Goal: Check status: Check status

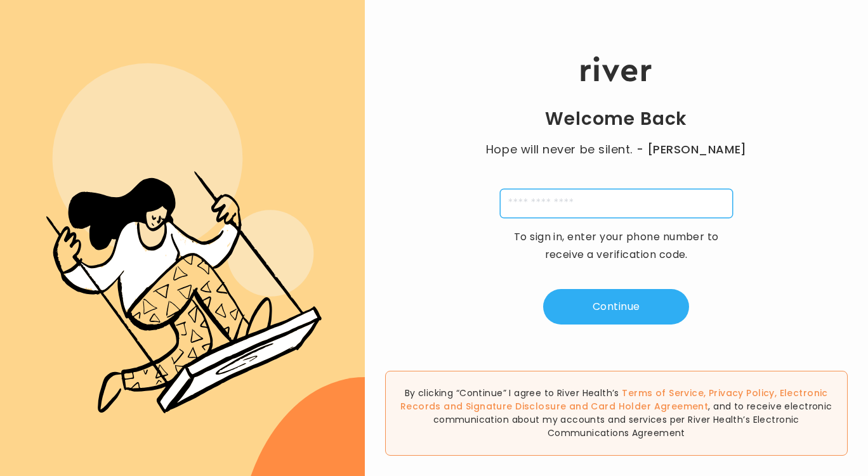
click at [600, 198] on input "tel" at bounding box center [616, 203] width 233 height 29
type input "**********"
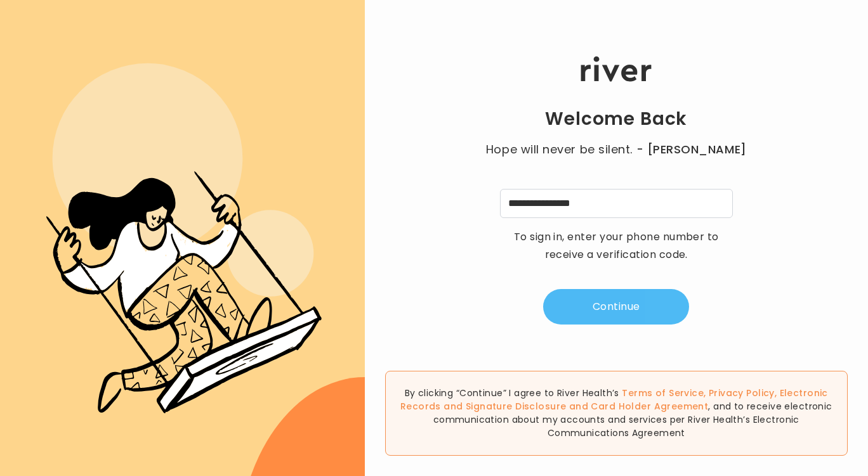
click at [622, 297] on button "Continue" at bounding box center [616, 307] width 146 height 36
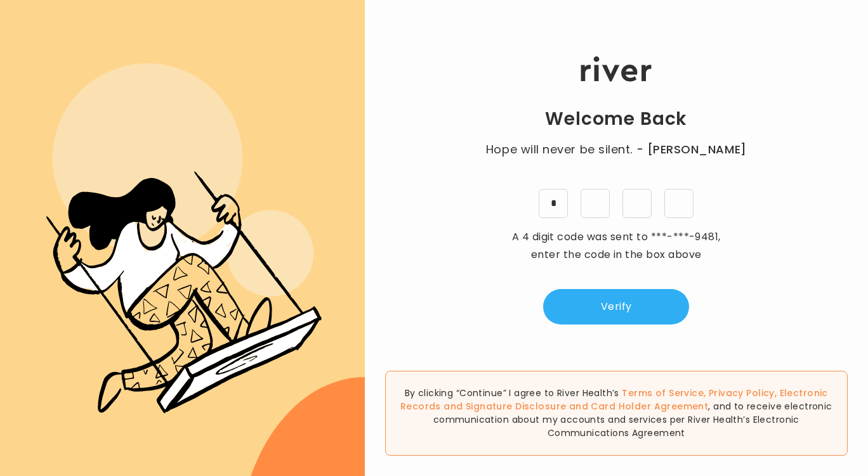
type input "*"
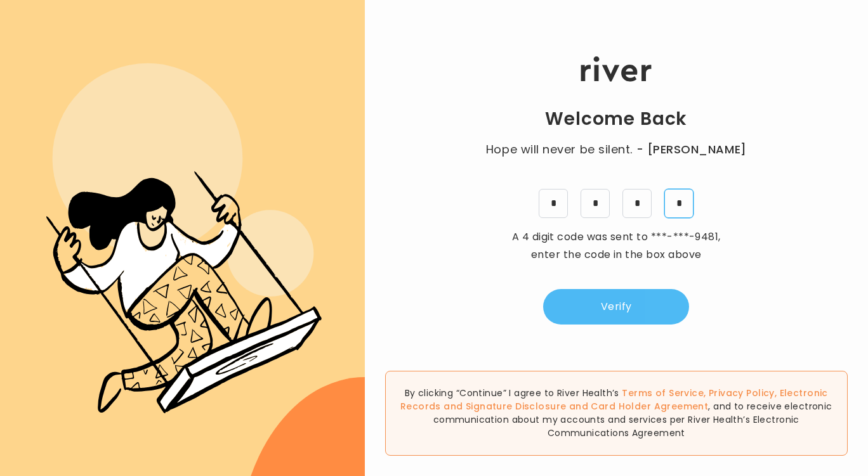
type input "*"
click at [621, 312] on button "Verify" at bounding box center [616, 307] width 146 height 36
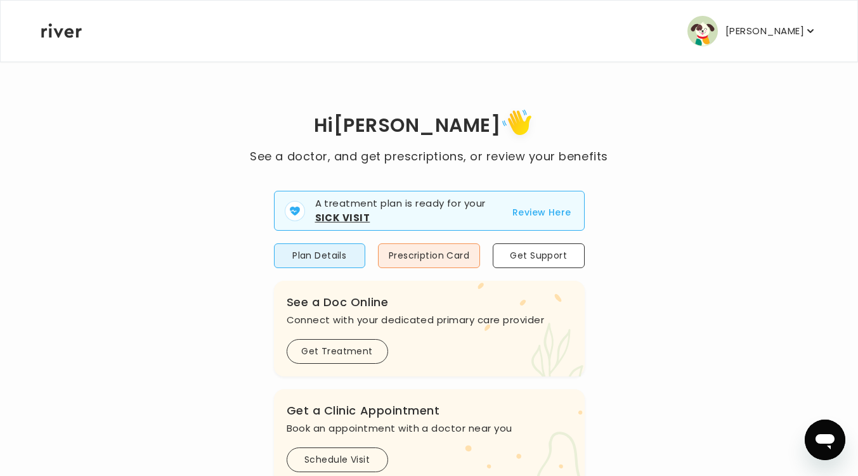
click at [525, 211] on button "Review Here" at bounding box center [542, 212] width 59 height 15
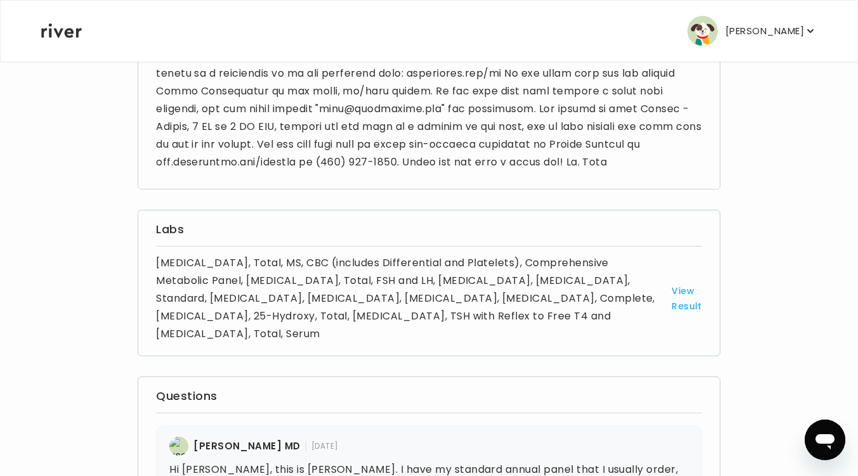
scroll to position [508, 0]
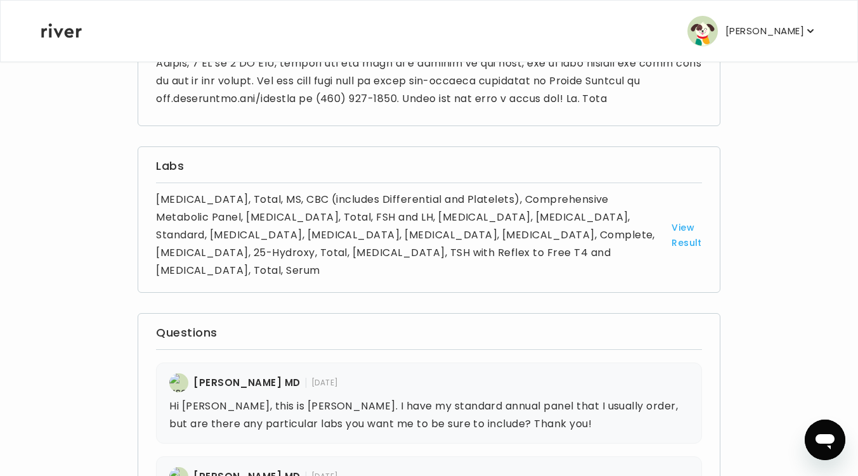
click at [681, 231] on link "View Result" at bounding box center [687, 235] width 30 height 30
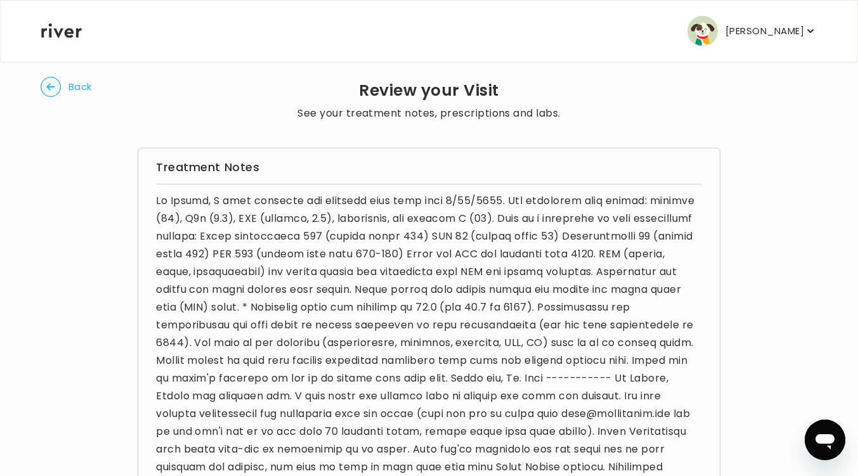
scroll to position [0, 0]
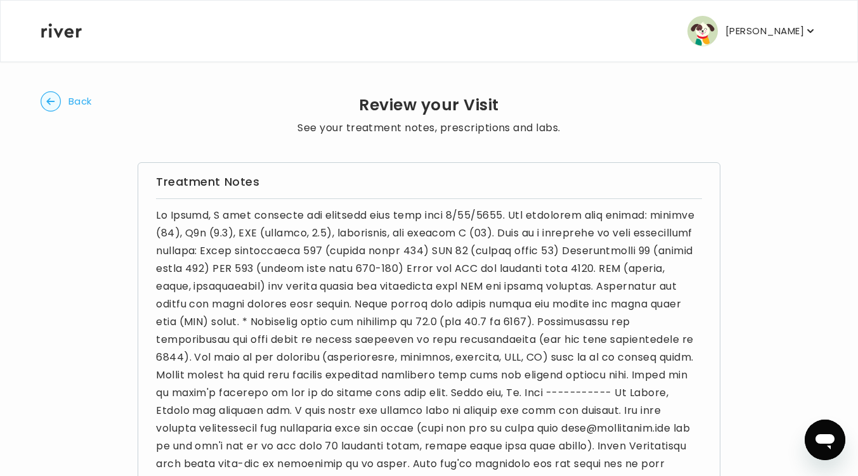
click at [49, 102] on icon "button" at bounding box center [50, 101] width 8 height 7
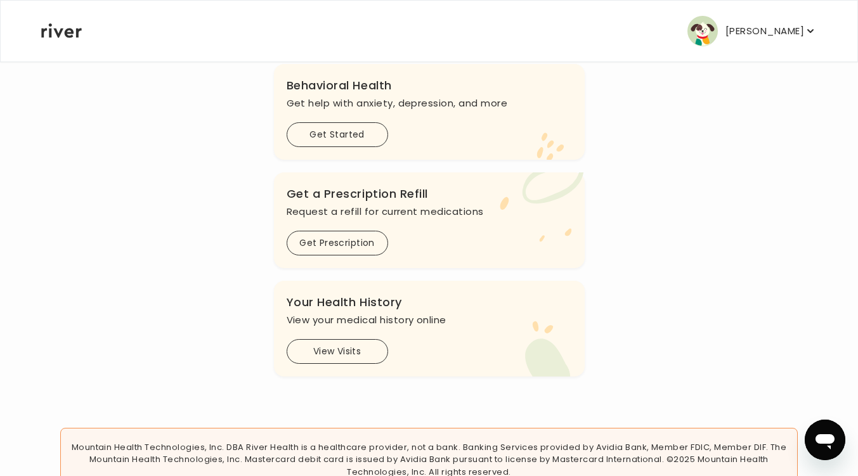
scroll to position [381, 0]
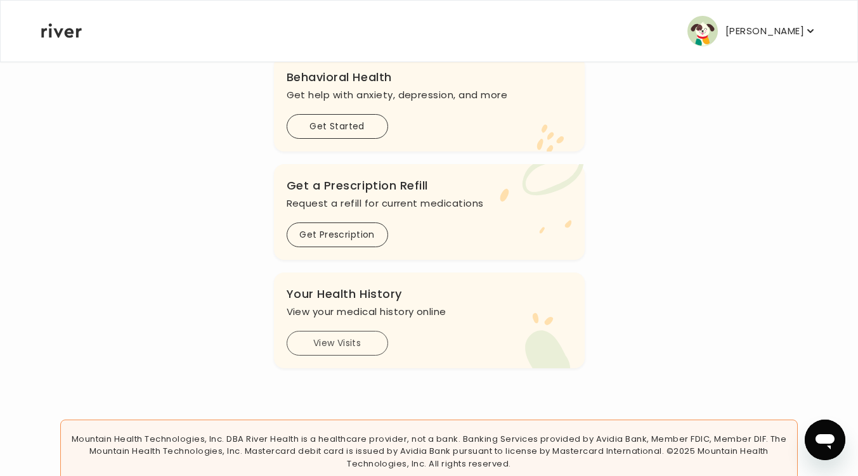
click at [367, 351] on button "View Visits" at bounding box center [338, 343] width 102 height 25
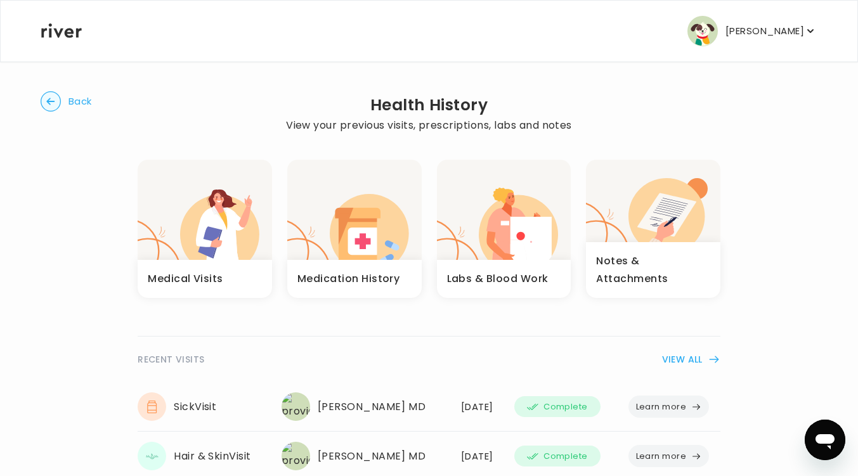
click at [473, 275] on h3 "Labs & Blood Work" at bounding box center [498, 279] width 102 height 18
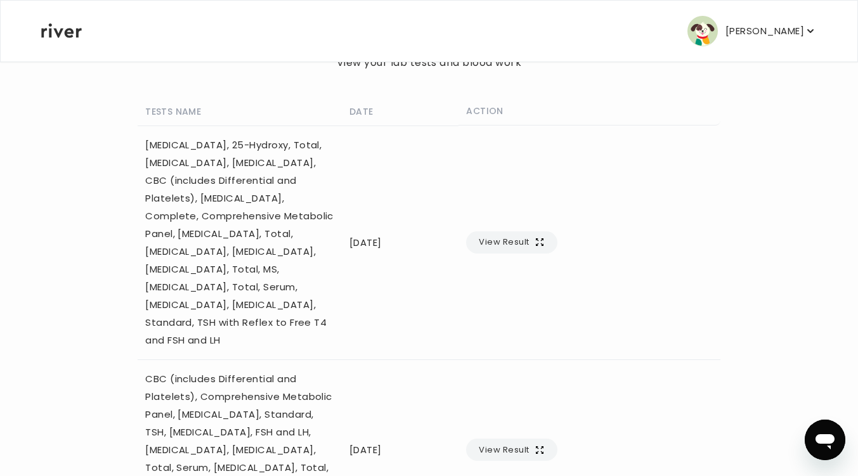
scroll to position [129, 0]
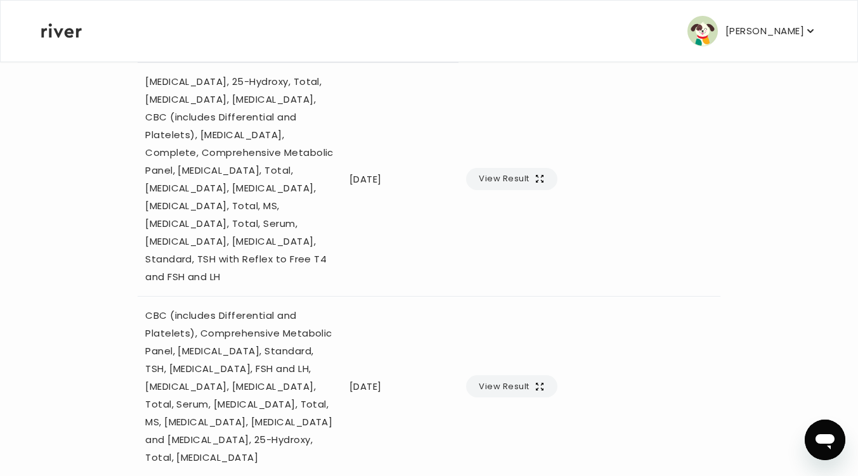
click at [557, 376] on button "View Result" at bounding box center [511, 387] width 91 height 22
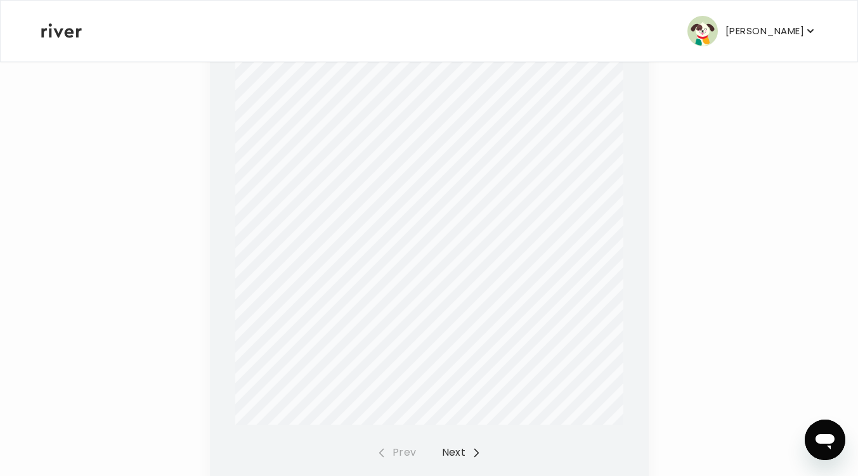
scroll to position [317, 0]
click at [450, 428] on button "Next" at bounding box center [462, 437] width 40 height 18
click at [457, 416] on button "Next" at bounding box center [462, 425] width 40 height 18
click at [464, 416] on button "Next" at bounding box center [462, 425] width 40 height 18
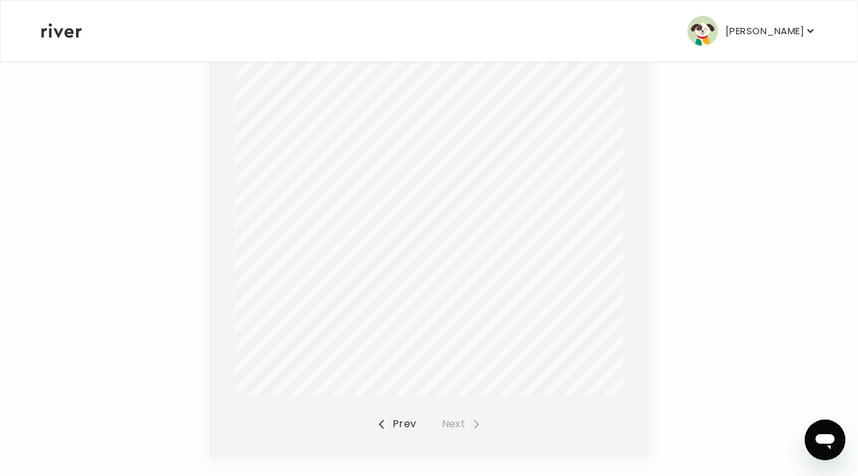
click at [811, 30] on icon "button" at bounding box center [811, 31] width 13 height 13
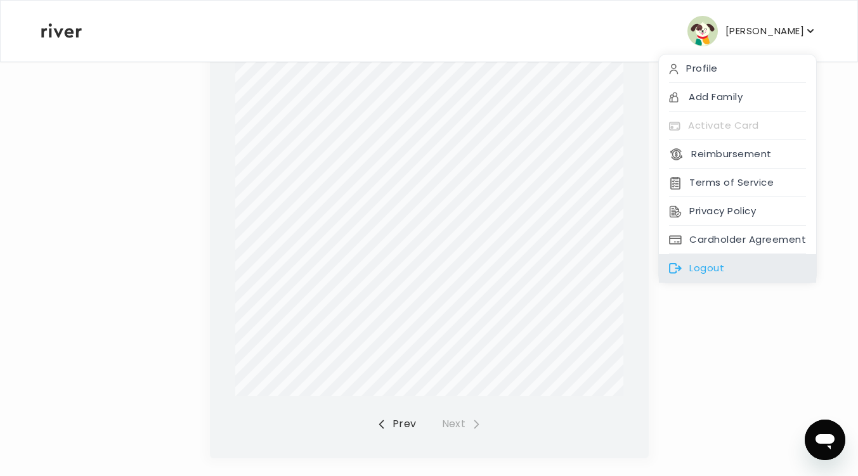
click at [719, 267] on div "Logout" at bounding box center [737, 268] width 157 height 29
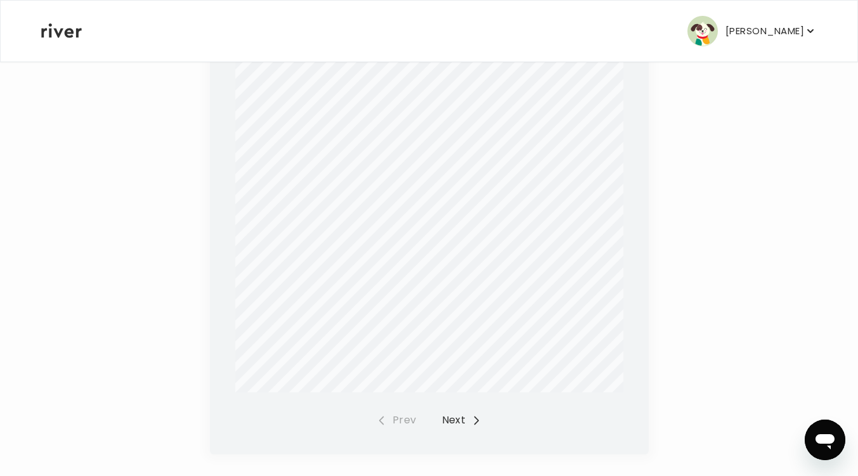
scroll to position [348, 0]
click at [456, 404] on button "Next" at bounding box center [462, 407] width 40 height 18
click at [453, 405] on button "Next" at bounding box center [462, 407] width 40 height 18
click at [448, 408] on button "Next" at bounding box center [462, 407] width 40 height 18
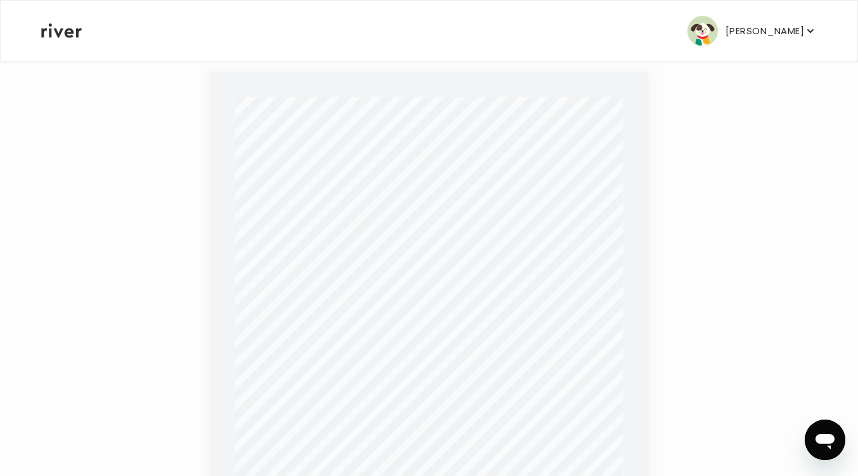
click at [808, 30] on icon "button" at bounding box center [811, 31] width 13 height 13
